Goal: Task Accomplishment & Management: Use online tool/utility

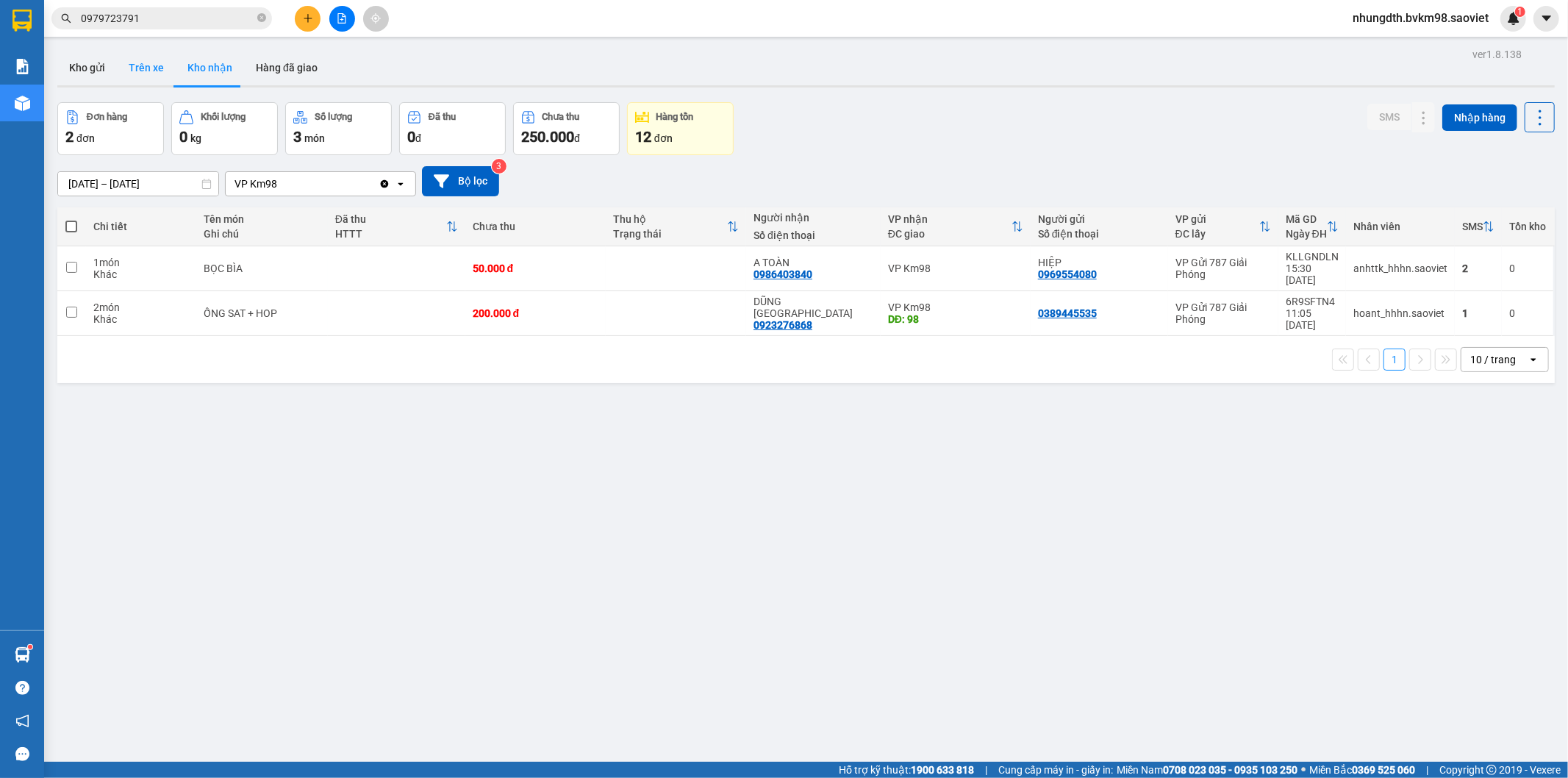
click at [132, 62] on button "Trên xe" at bounding box center [146, 67] width 59 height 35
type input "[DATE] – [DATE]"
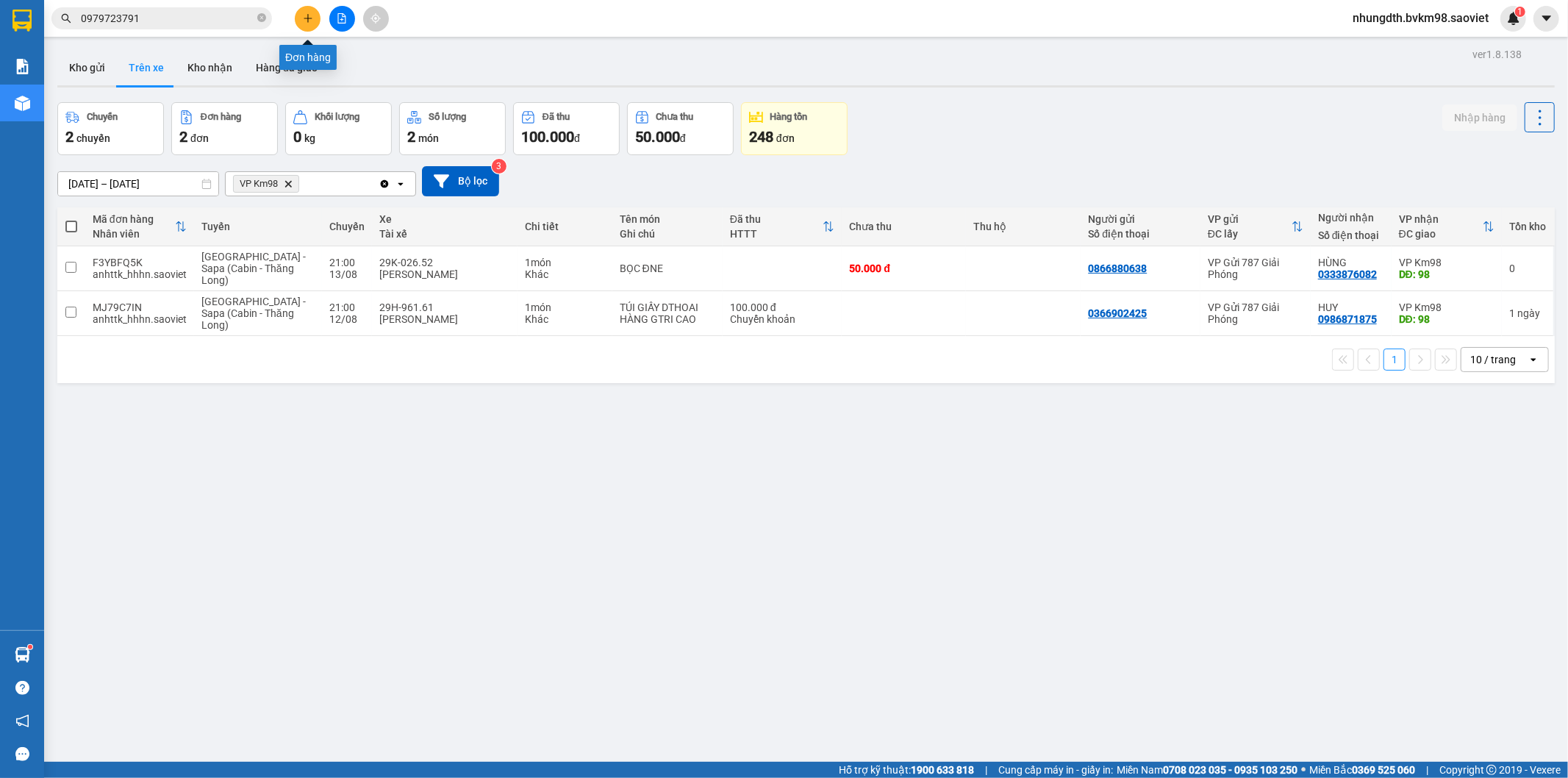
click at [303, 20] on icon "plus" at bounding box center [308, 18] width 11 height 11
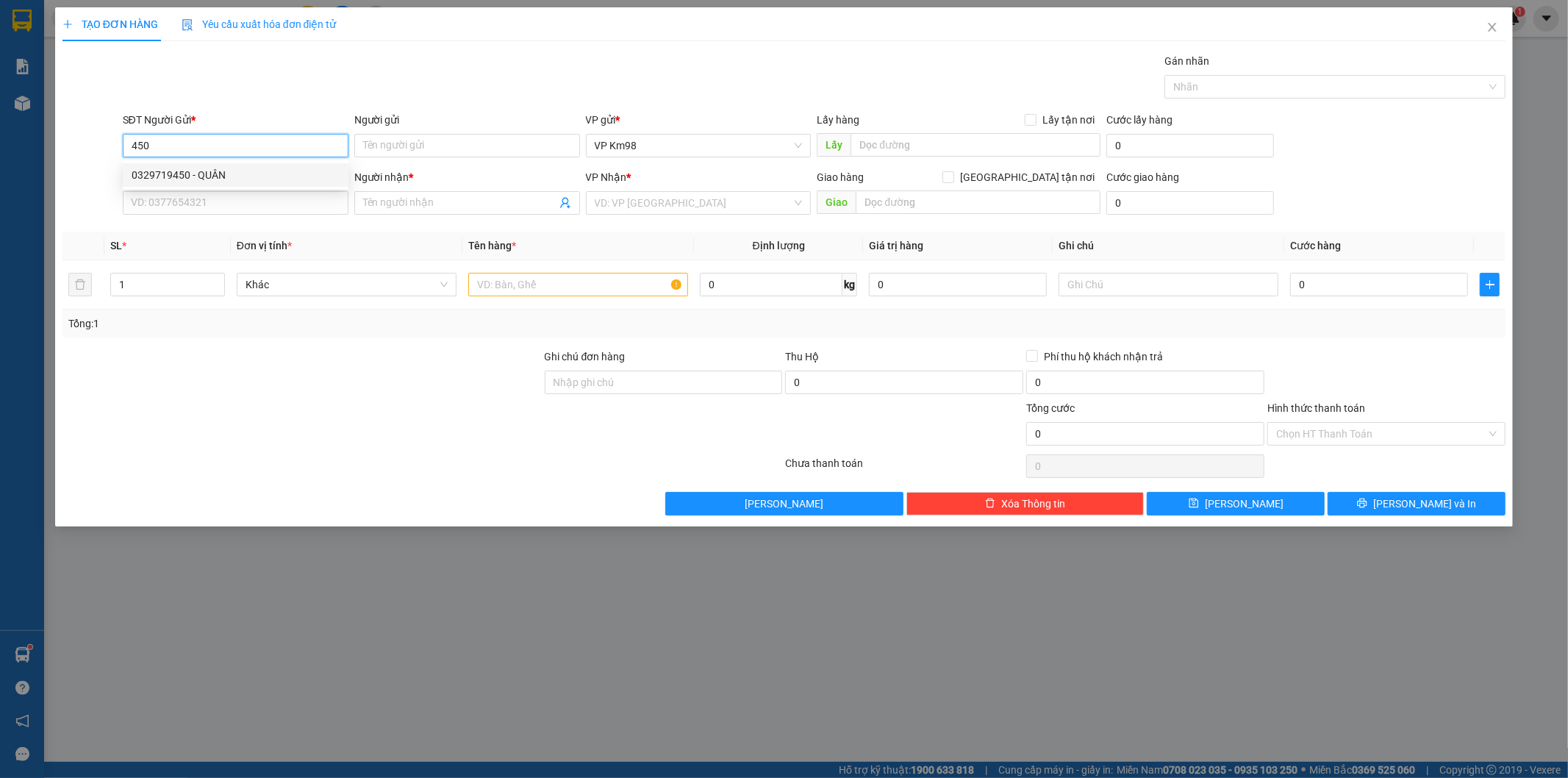
click at [169, 167] on div "0329719450 - QUÂN" at bounding box center [236, 175] width 208 height 16
type input "0329719450"
type input "QUÂN"
type input "0969899586"
type input "Oanh"
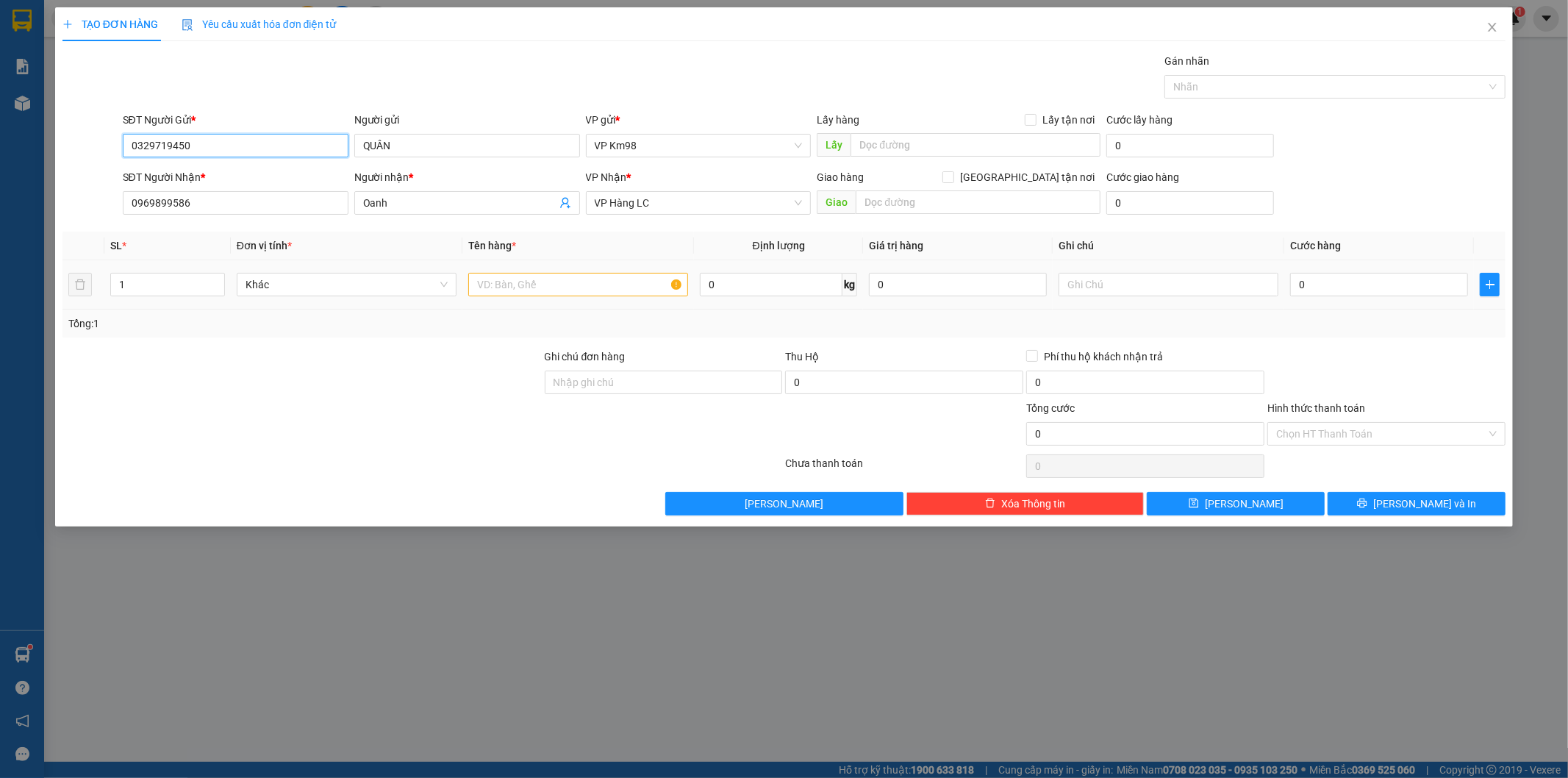
type input "0329719450"
click at [497, 289] on input "text" at bounding box center [578, 285] width 219 height 24
type input "x"
click at [577, 288] on input "text" at bounding box center [578, 285] width 219 height 24
type input "xop oc"
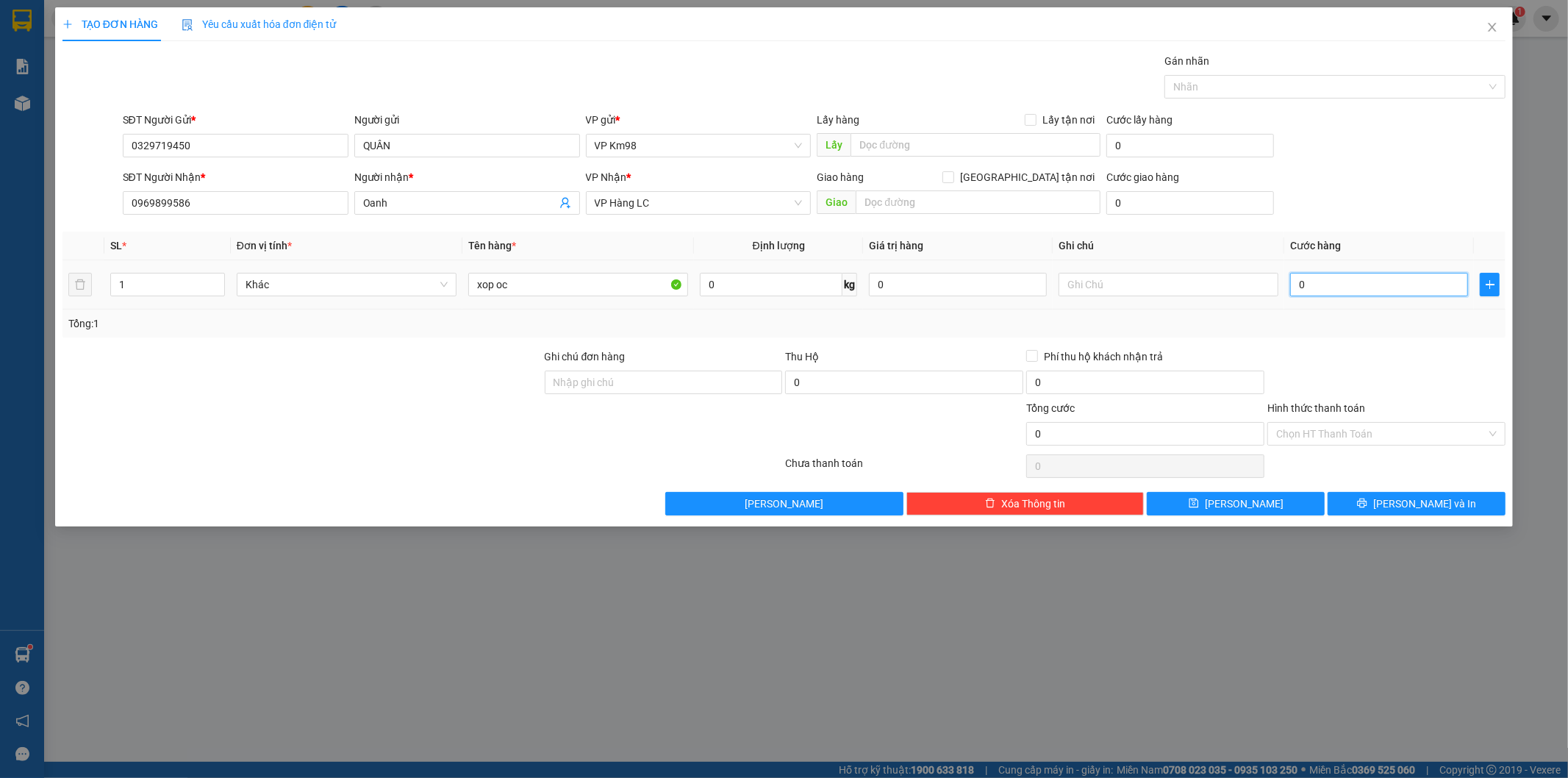
click at [1377, 288] on input "0" at bounding box center [1379, 285] width 178 height 24
type input "1"
type input "10"
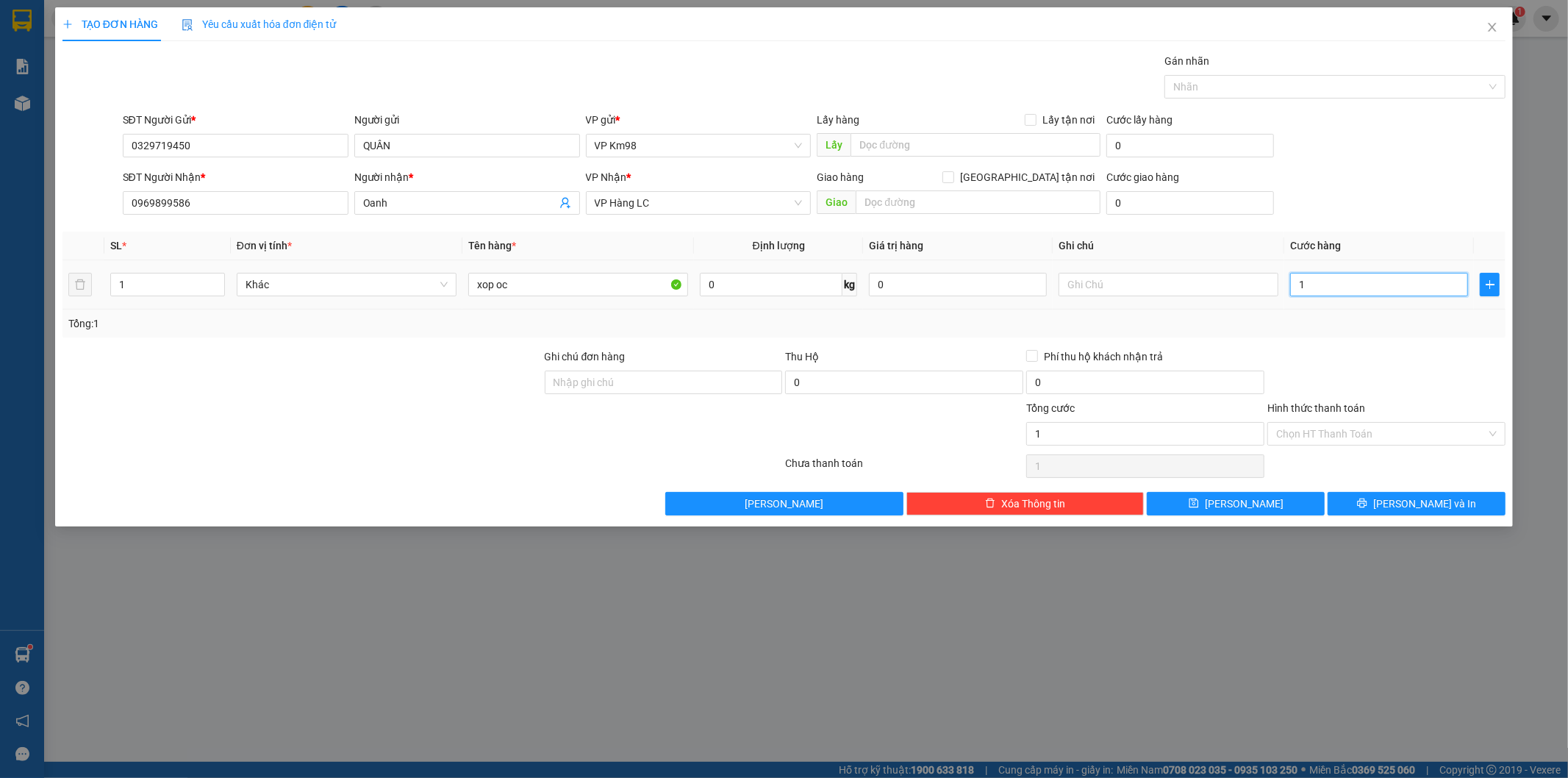
type input "10"
type input "100"
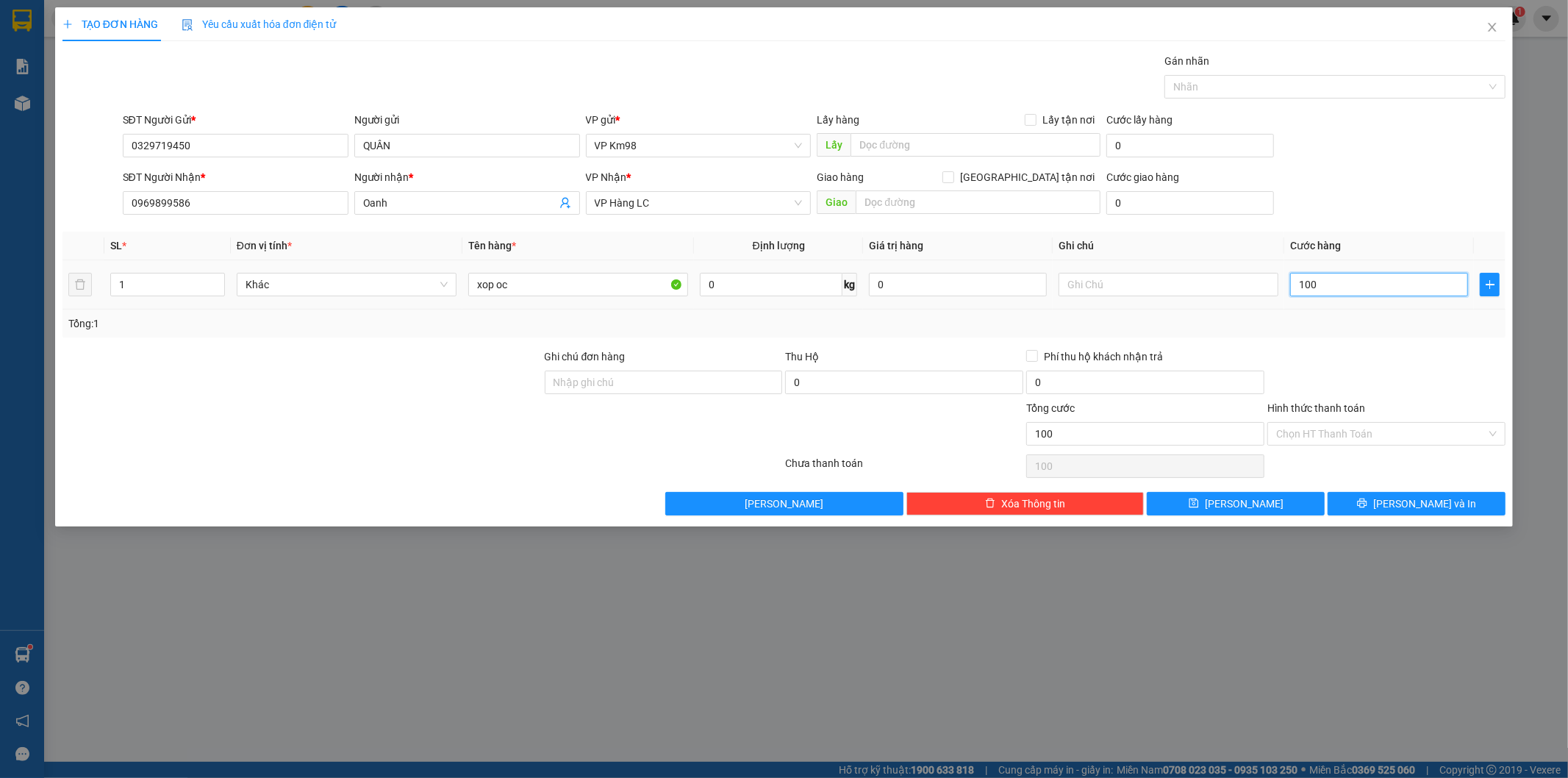
type input "1.000"
type input "10.000"
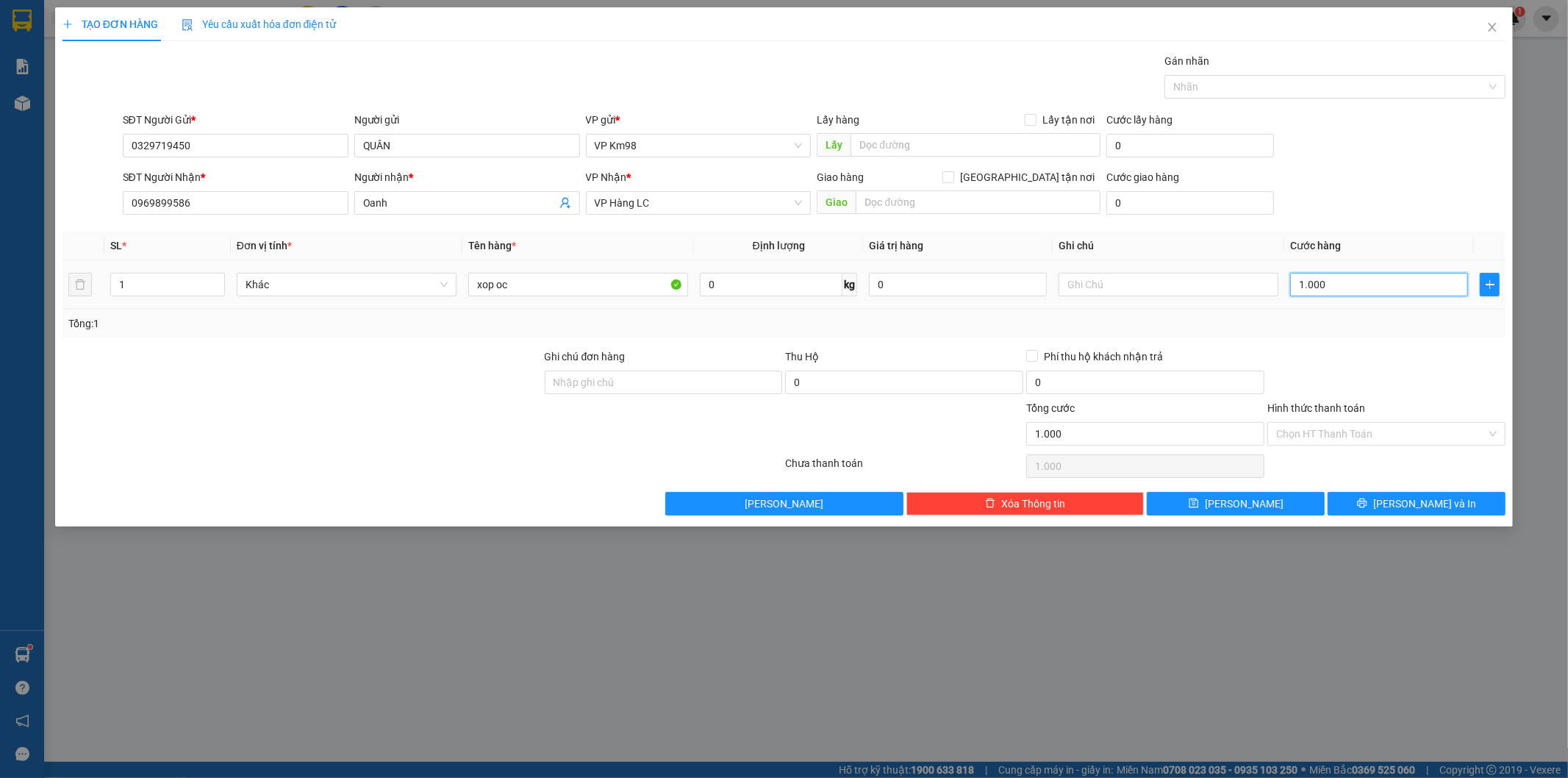
type input "10.000"
type input "100.000"
type input "1.000.000"
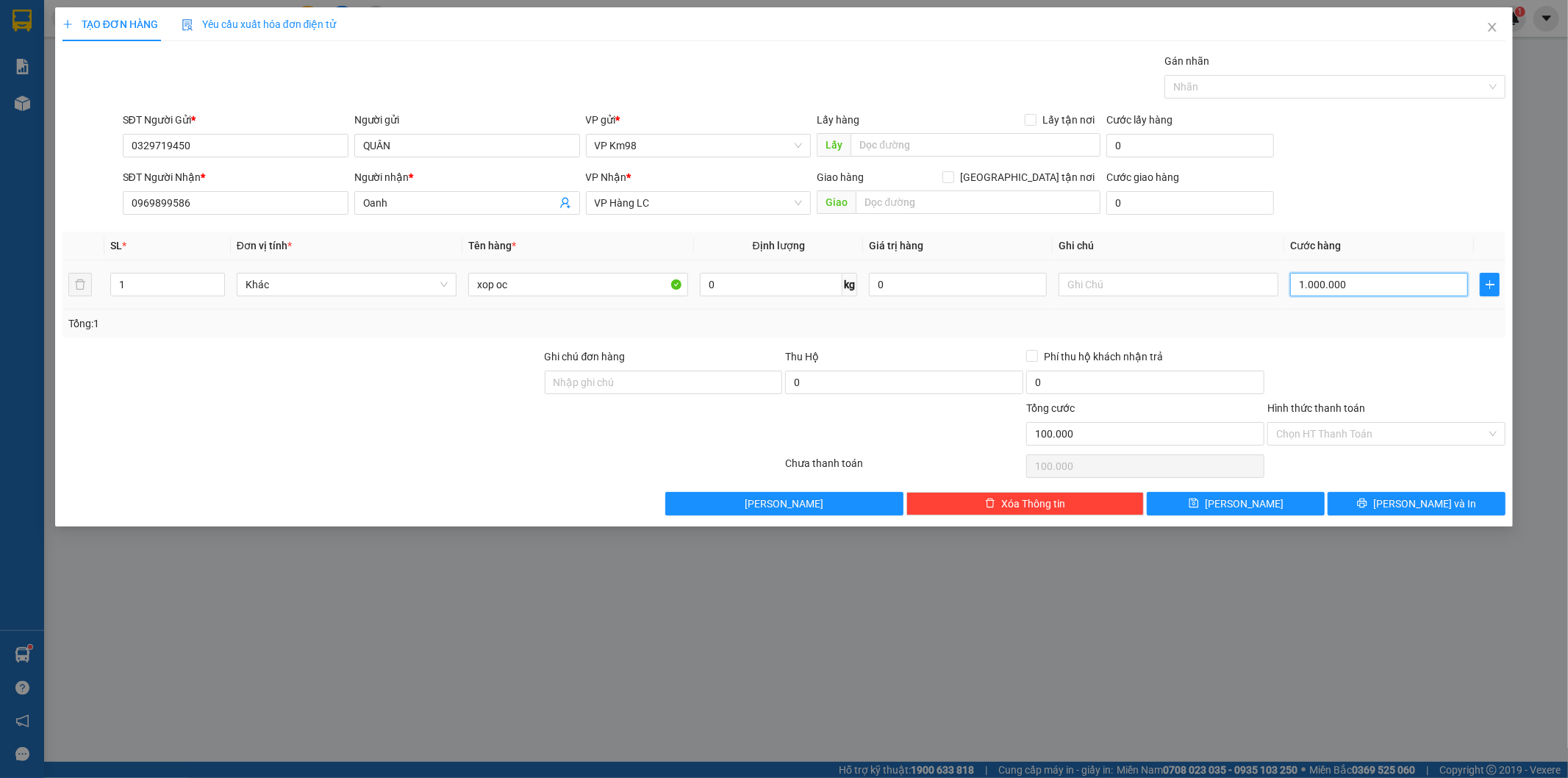
type input "1.000.000"
type input "100.000"
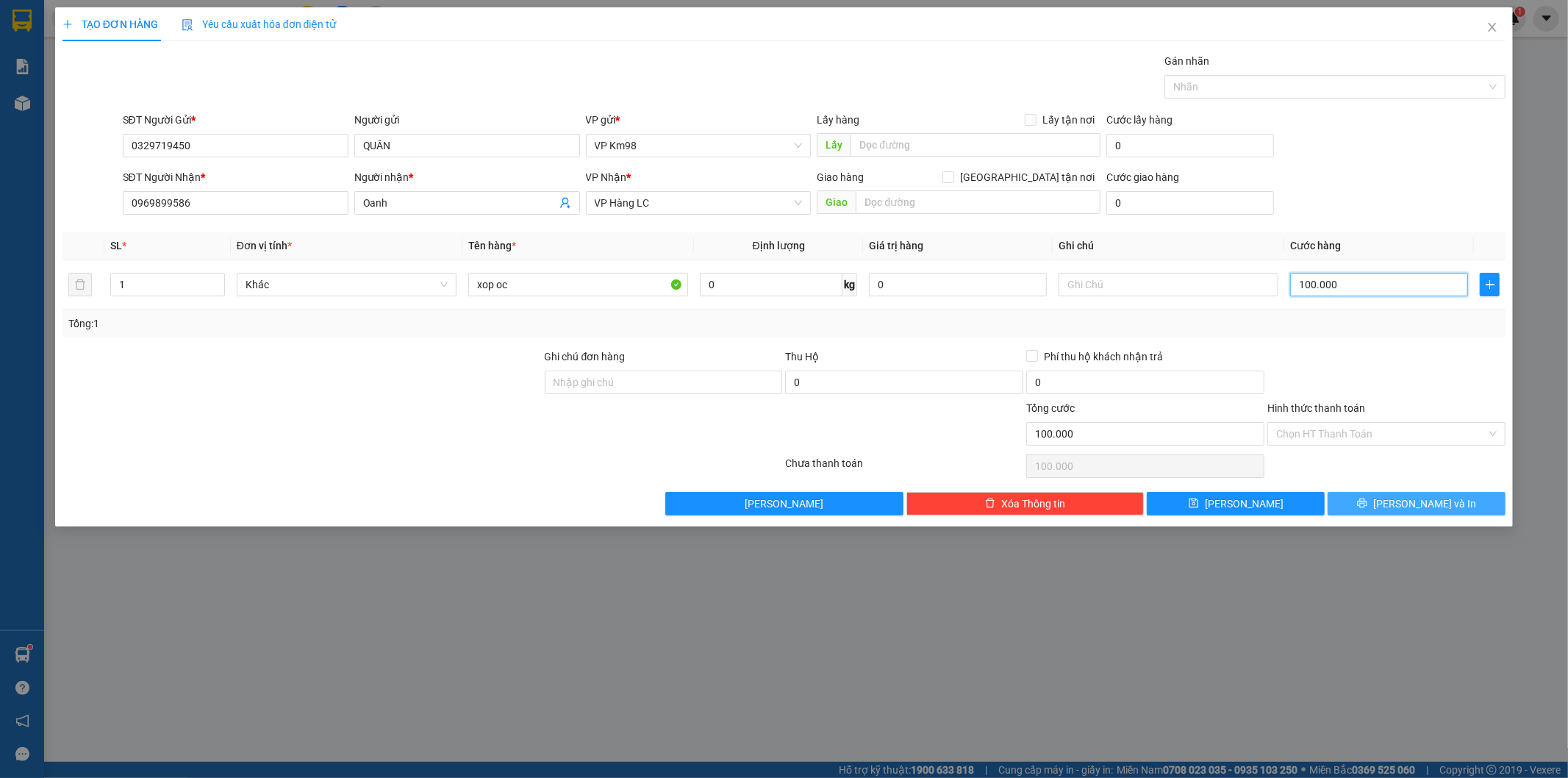
type input "100.000"
click at [1358, 502] on button "[PERSON_NAME] và In" at bounding box center [1416, 503] width 178 height 24
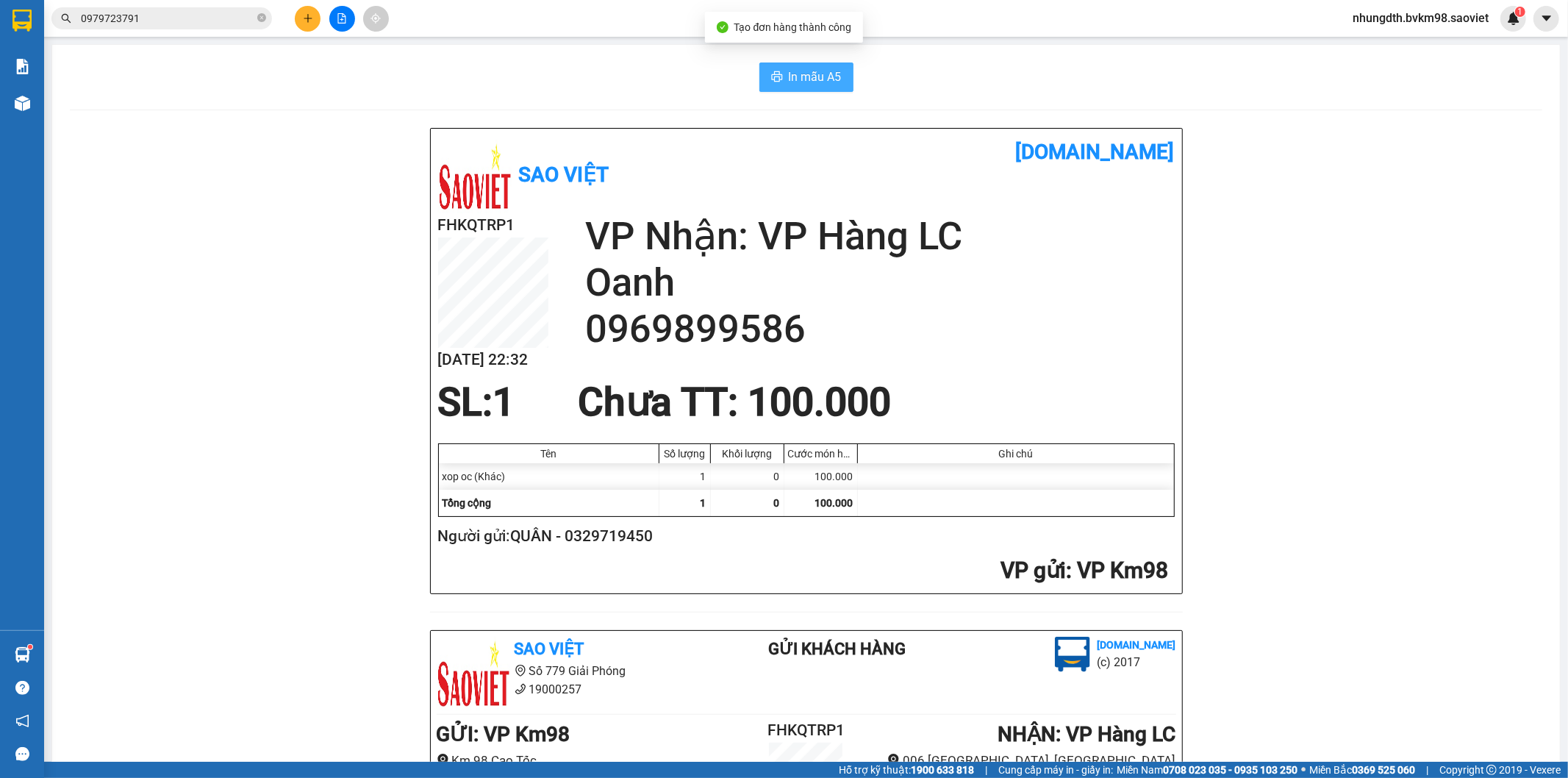
click at [814, 82] on span "In mẫu A5" at bounding box center [814, 76] width 53 height 19
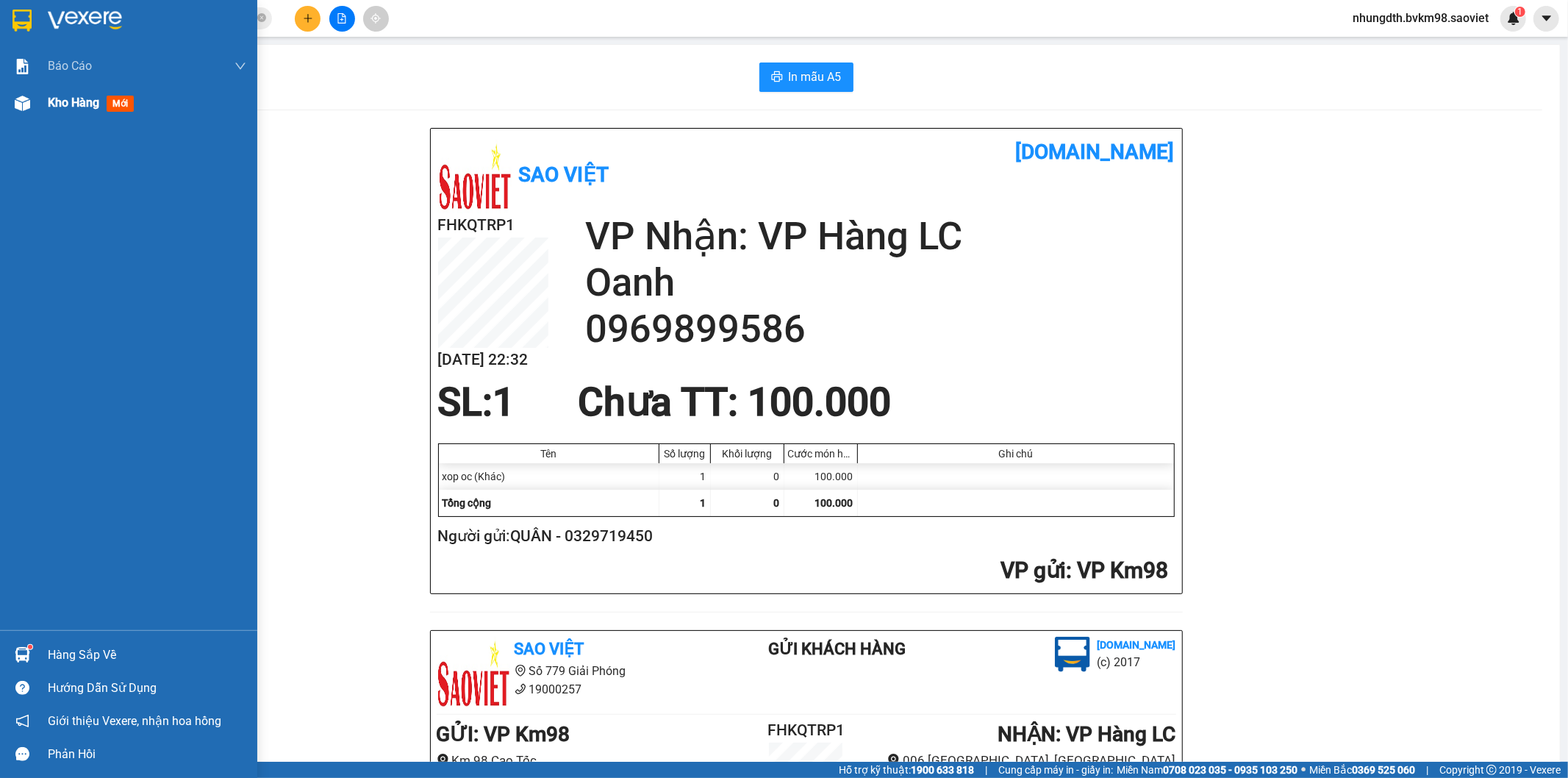
click at [20, 106] on img at bounding box center [22, 103] width 15 height 15
click at [52, 102] on span "Kho hàng" at bounding box center [73, 102] width 51 height 14
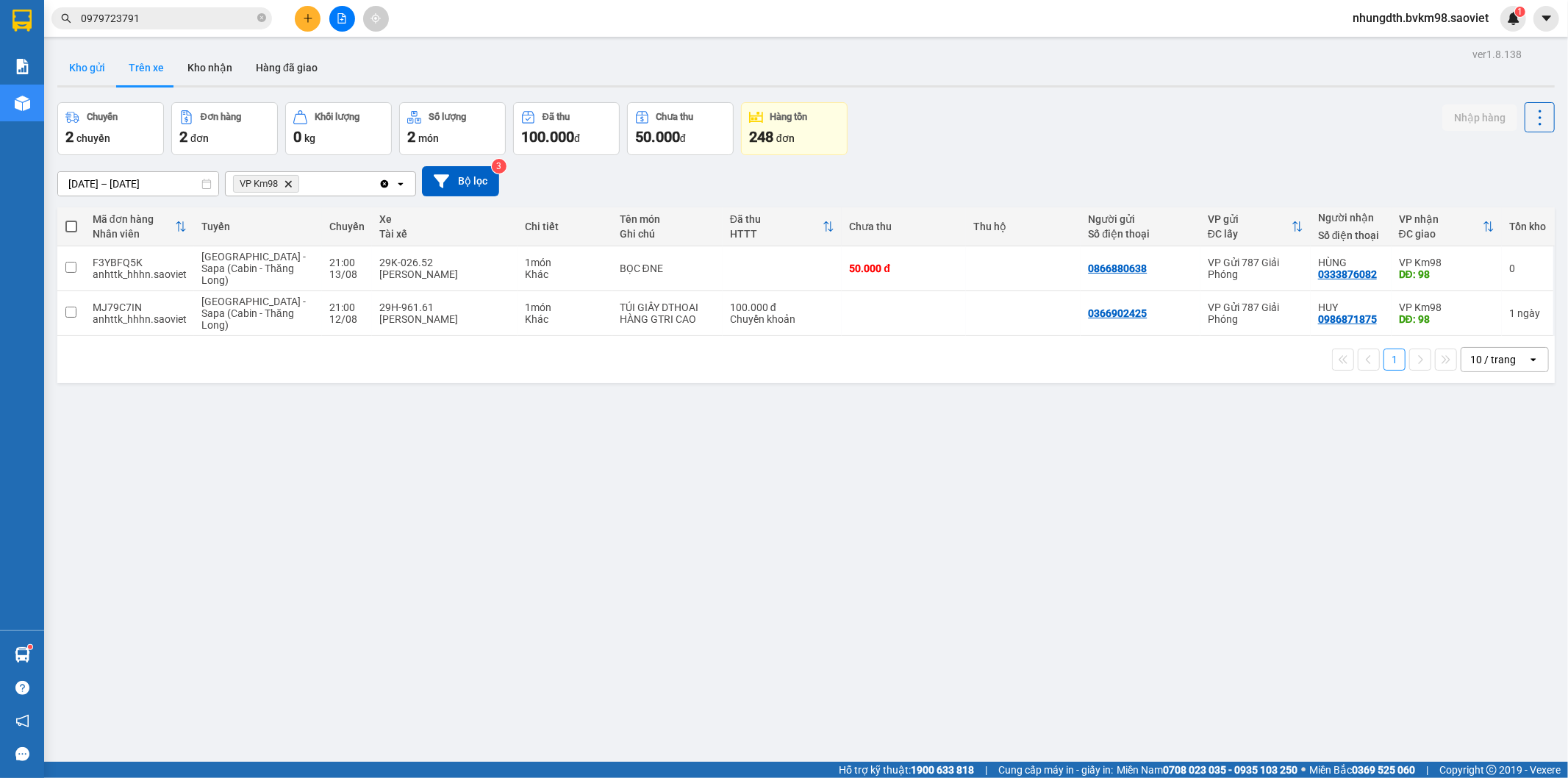
click at [98, 64] on button "Kho gửi" at bounding box center [87, 67] width 59 height 35
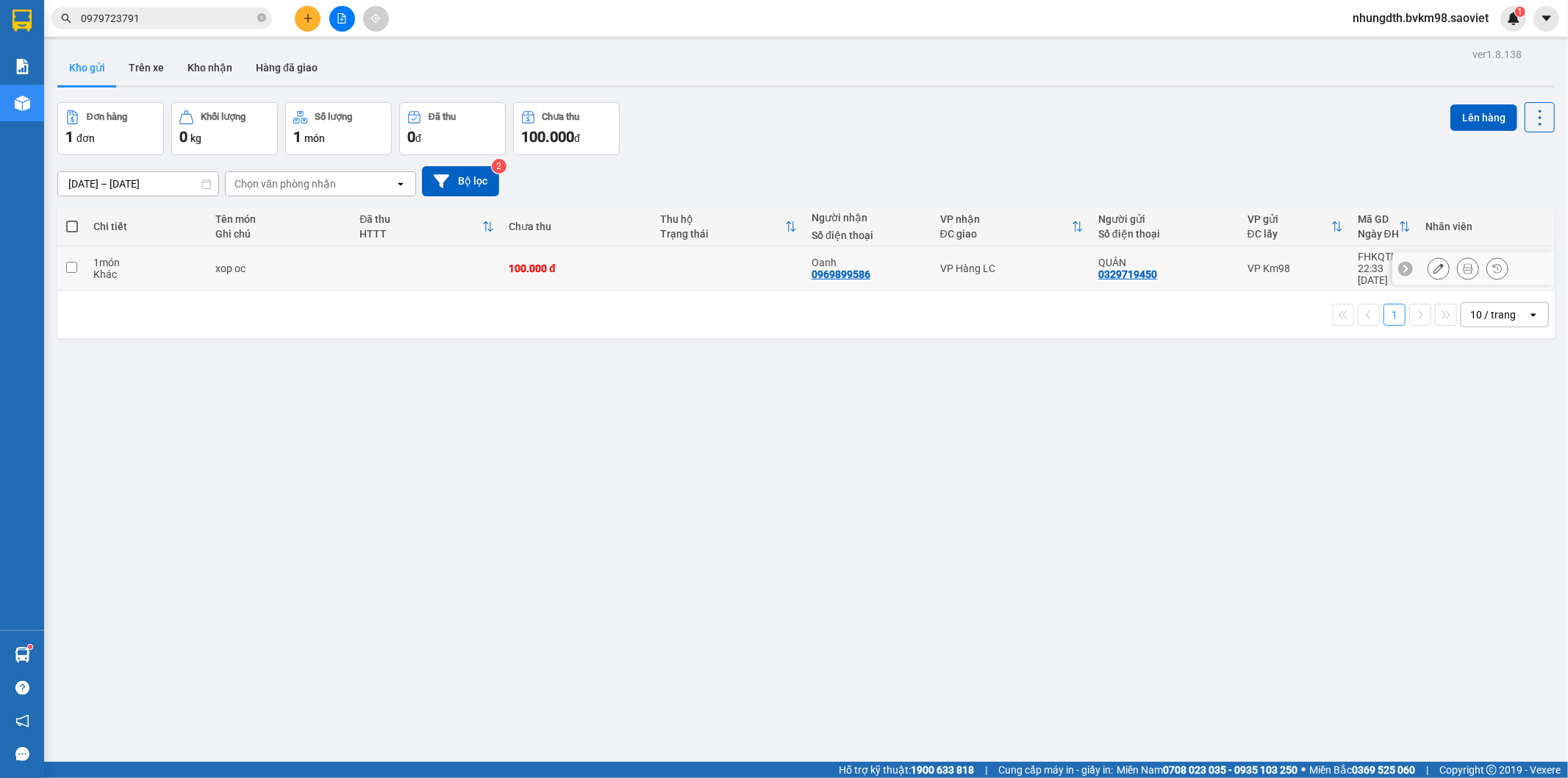
click at [156, 268] on div "Khác" at bounding box center [146, 274] width 106 height 11
checkbox input "true"
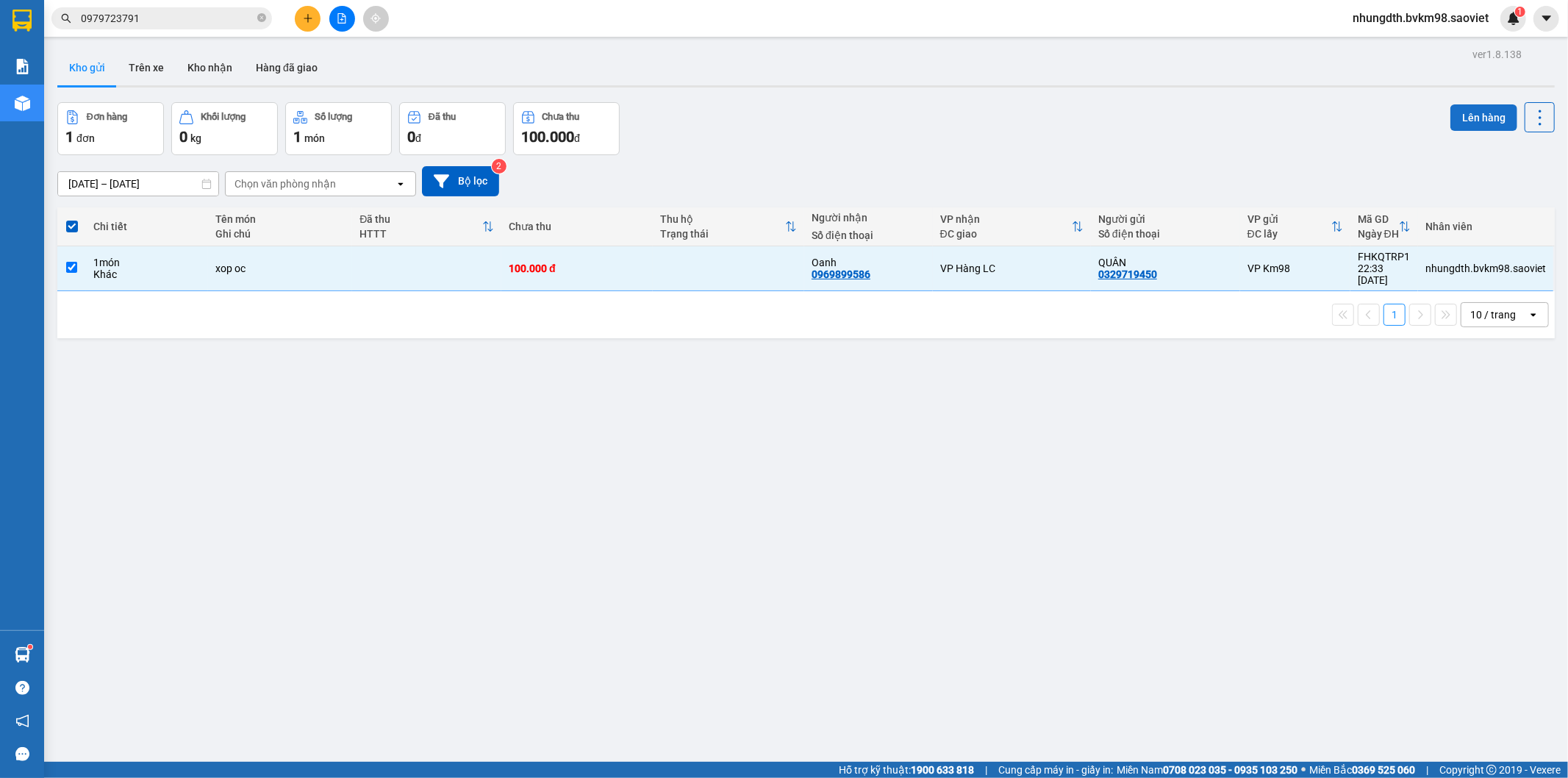
click at [1466, 127] on button "Lên hàng" at bounding box center [1483, 117] width 67 height 27
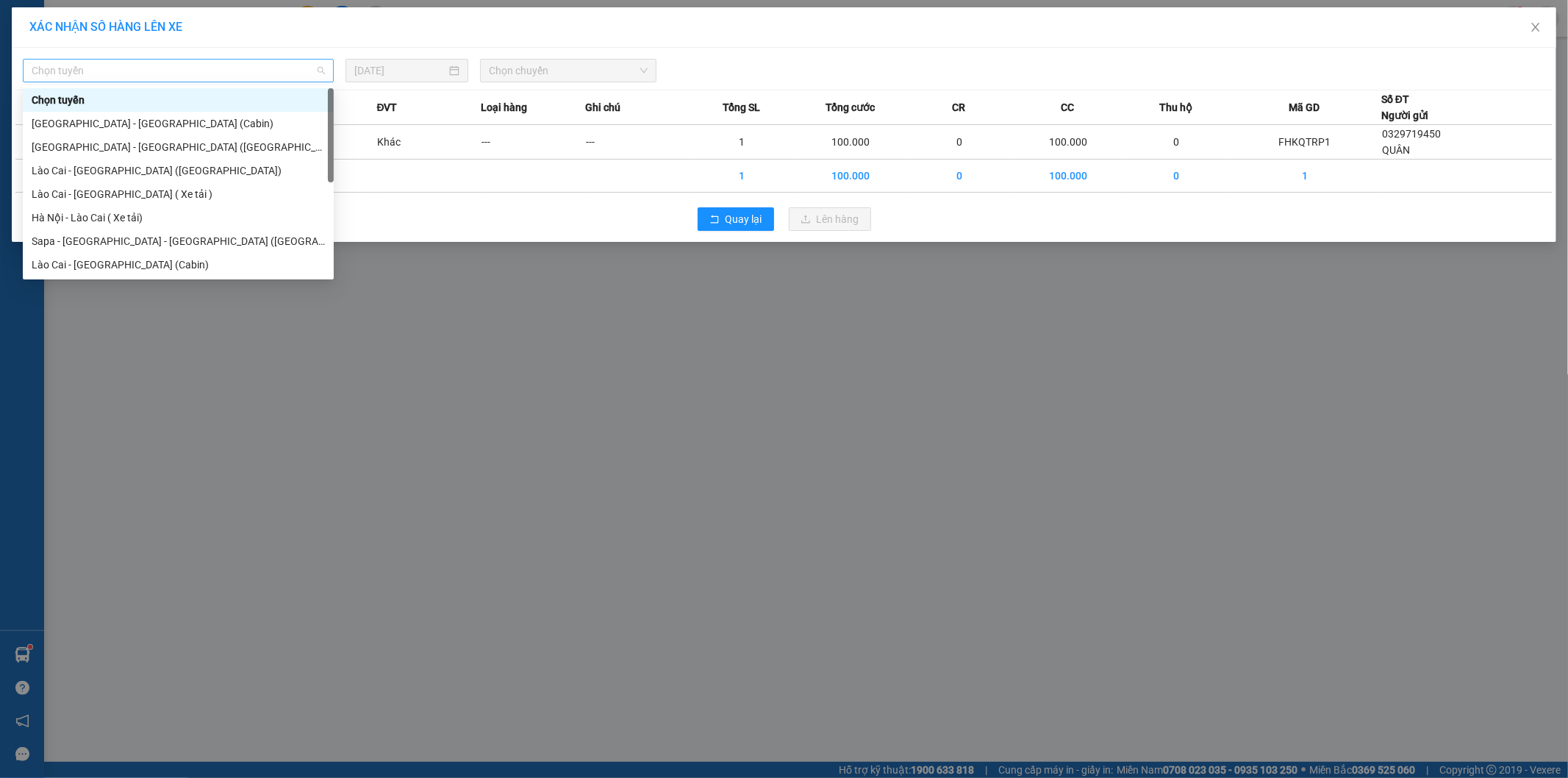
click at [80, 68] on span "Chọn tuyến" at bounding box center [178, 70] width 293 height 22
click at [68, 141] on div "[GEOGRAPHIC_DATA] - [GEOGRAPHIC_DATA] ([GEOGRAPHIC_DATA])" at bounding box center [178, 147] width 293 height 16
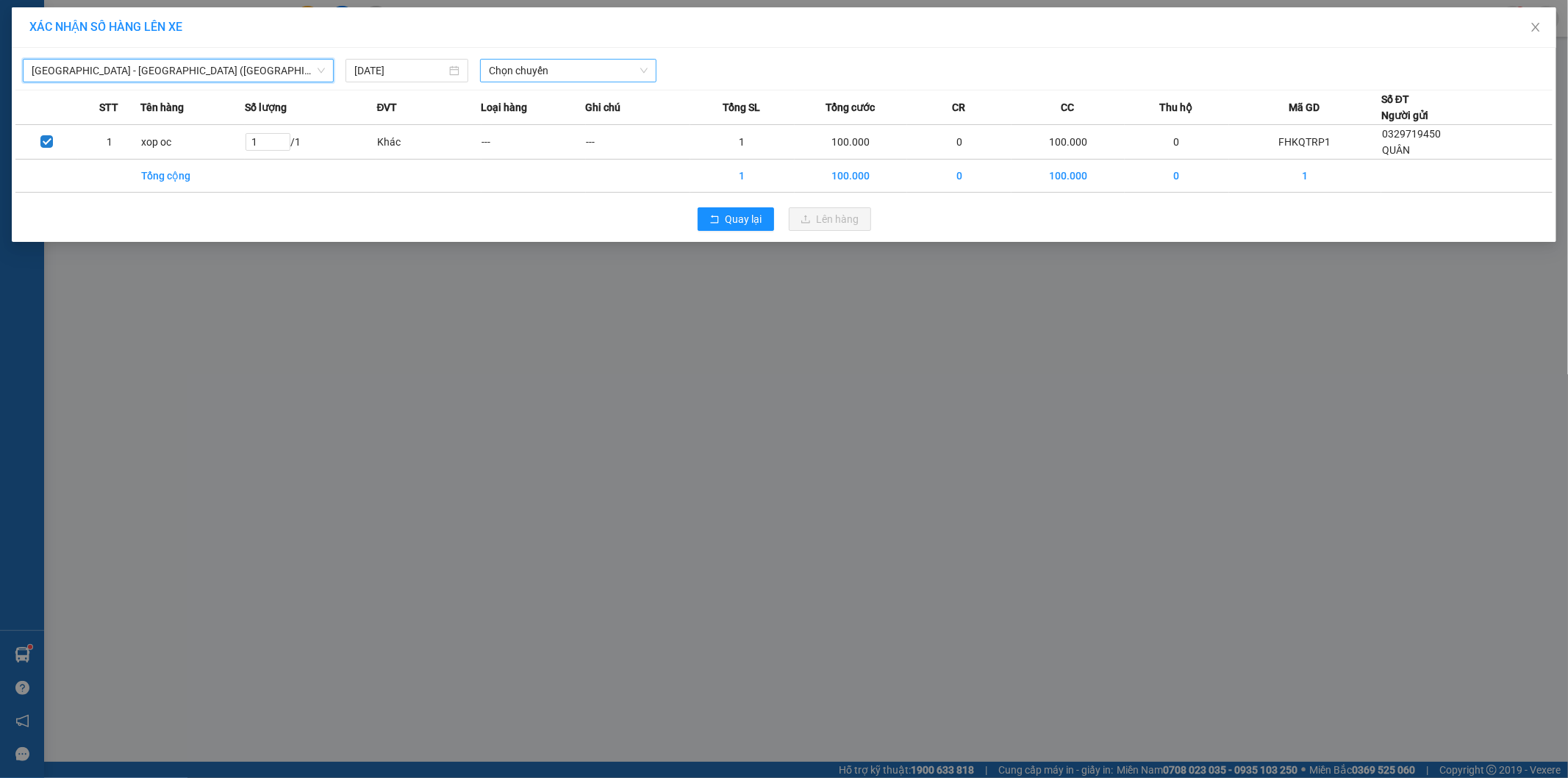
click at [520, 71] on span "Chọn chuyến" at bounding box center [567, 70] width 159 height 22
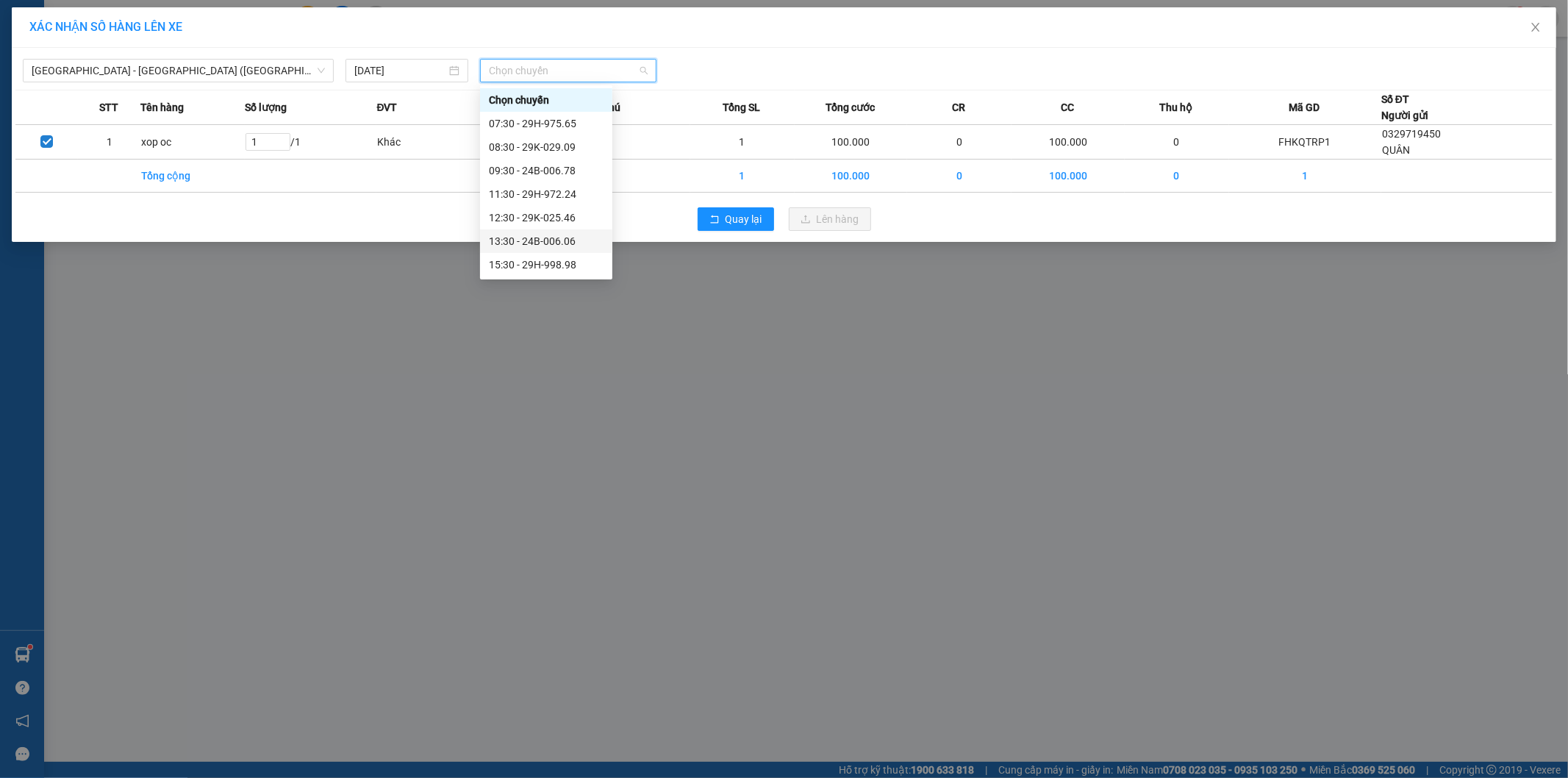
scroll to position [141, 0]
click at [556, 215] on div "20:30 - 24B-006.09" at bounding box center [545, 218] width 115 height 16
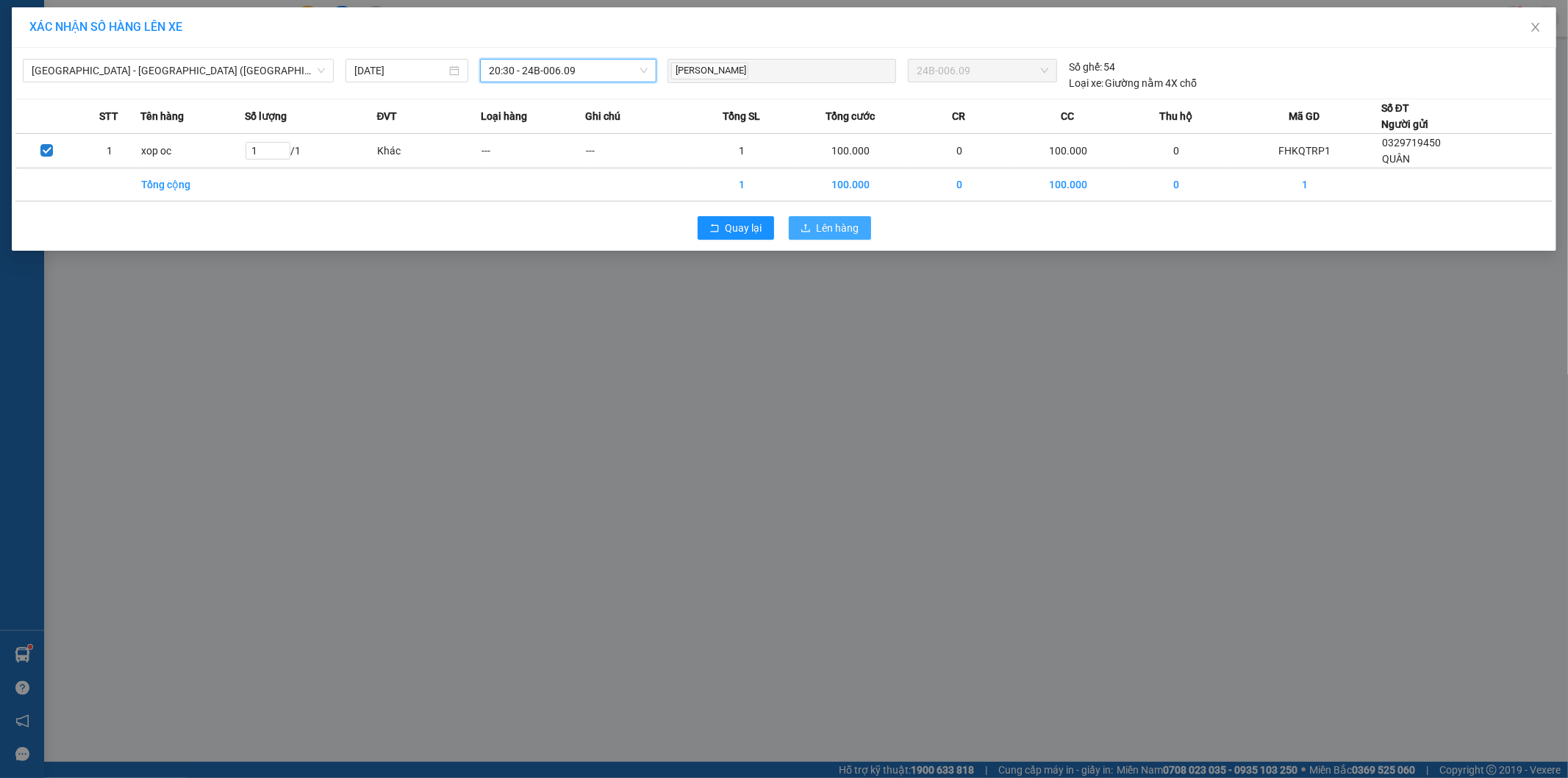
click at [843, 230] on span "Lên hàng" at bounding box center [838, 228] width 42 height 16
